Goal: Browse casually: Explore the website without a specific task or goal

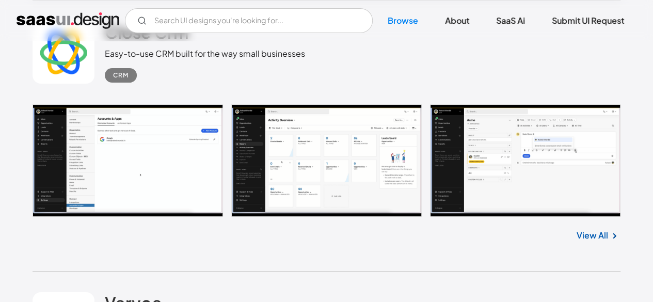
scroll to position [1898, 0]
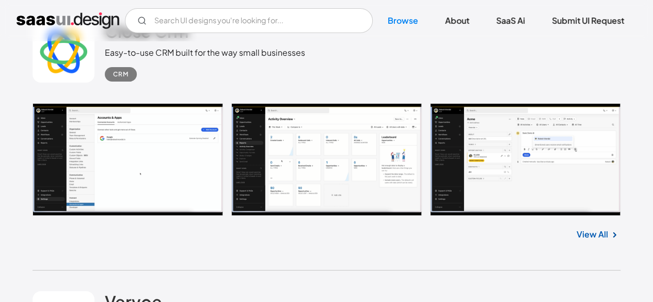
click at [595, 236] on link "View All" at bounding box center [592, 234] width 31 height 12
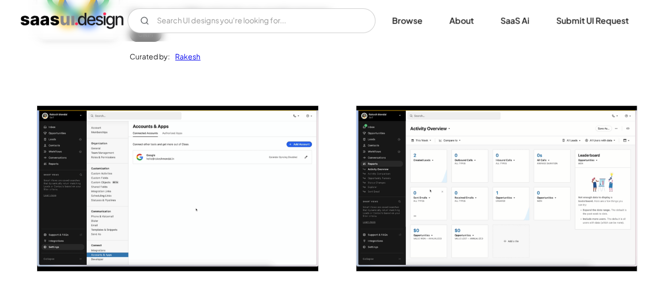
scroll to position [137, 0]
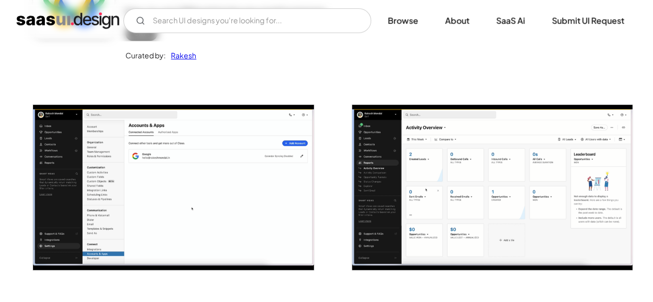
click at [473, 216] on img "open lightbox" at bounding box center [492, 187] width 280 height 165
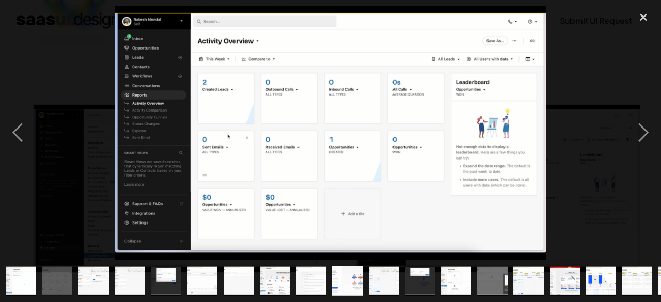
drag, startPoint x: 466, startPoint y: 65, endPoint x: 432, endPoint y: 119, distance: 64.7
click at [432, 119] on img at bounding box center [330, 133] width 431 height 254
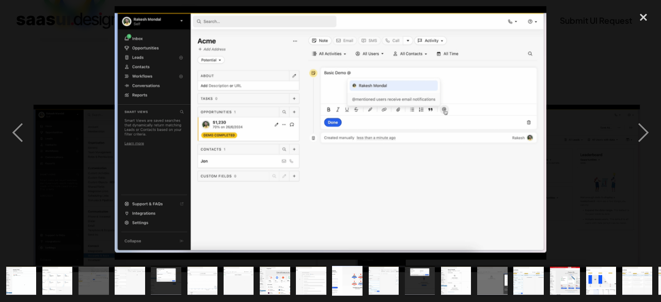
drag, startPoint x: 382, startPoint y: 62, endPoint x: 332, endPoint y: 146, distance: 97.5
click at [332, 146] on img at bounding box center [330, 133] width 431 height 254
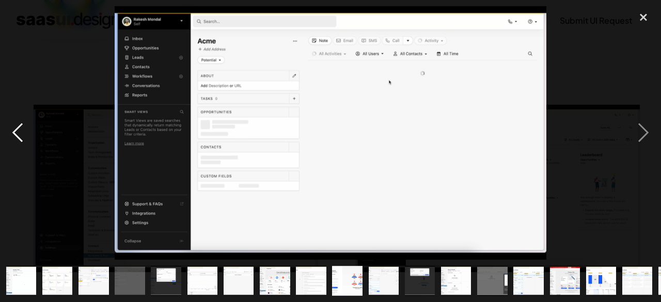
click at [19, 140] on div "previous image" at bounding box center [17, 133] width 35 height 254
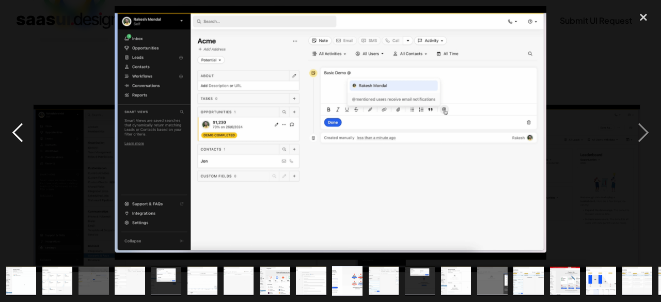
click at [19, 140] on div "previous image" at bounding box center [17, 133] width 35 height 254
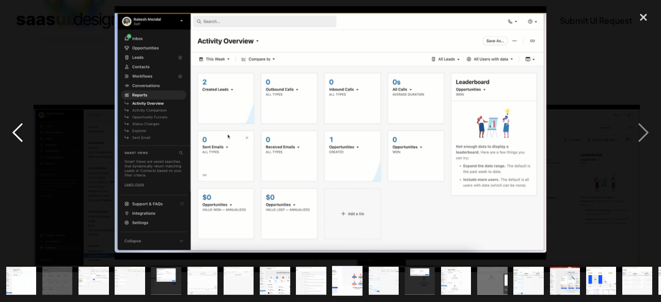
click at [19, 140] on div "previous image" at bounding box center [17, 133] width 35 height 254
drag, startPoint x: 273, startPoint y: 154, endPoint x: 335, endPoint y: 138, distance: 64.6
click at [335, 138] on img at bounding box center [330, 133] width 431 height 254
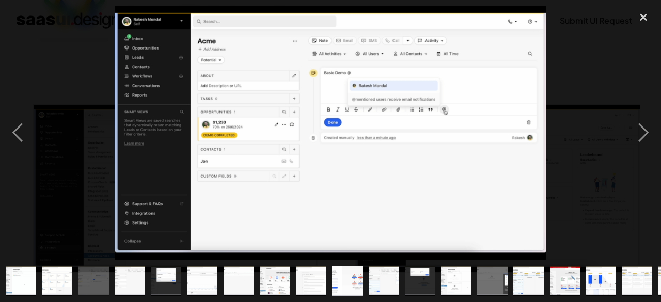
drag, startPoint x: 335, startPoint y: 138, endPoint x: 373, endPoint y: 148, distance: 38.9
click at [373, 148] on img at bounding box center [330, 133] width 431 height 254
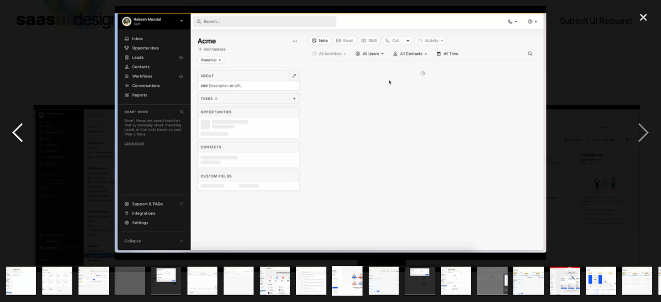
click at [17, 136] on div "previous image" at bounding box center [17, 133] width 35 height 254
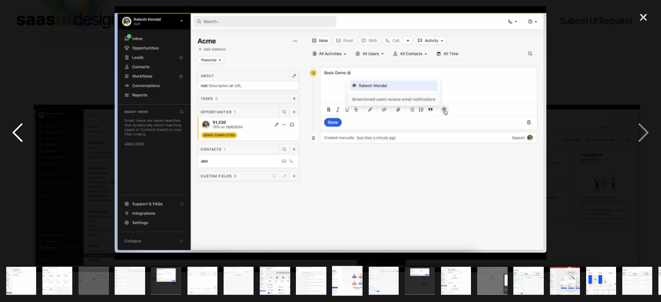
click at [17, 136] on div "previous image" at bounding box center [17, 133] width 35 height 254
